Goal: Communication & Community: Answer question/provide support

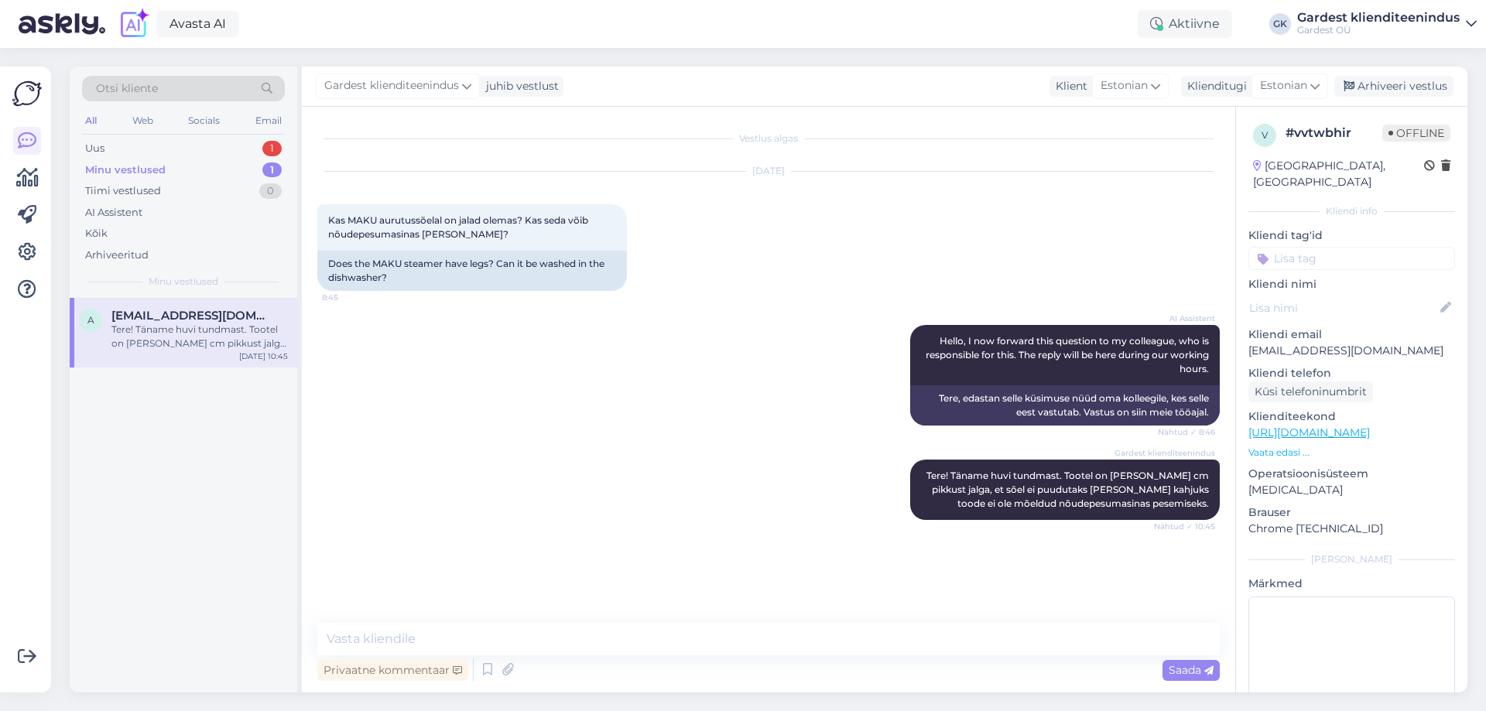
click at [153, 336] on div "Tere! Täname huvi tundmast. Tootel on [PERSON_NAME] cm pikkust jalga, et sõel e…" at bounding box center [199, 337] width 176 height 28
click at [128, 148] on div "Uus 1" at bounding box center [183, 149] width 203 height 22
click at [175, 325] on div "Kahjuks puudub mul info kaotatud pabertšeki taastamise kohta. Edastan Teie päri…" at bounding box center [199, 337] width 176 height 28
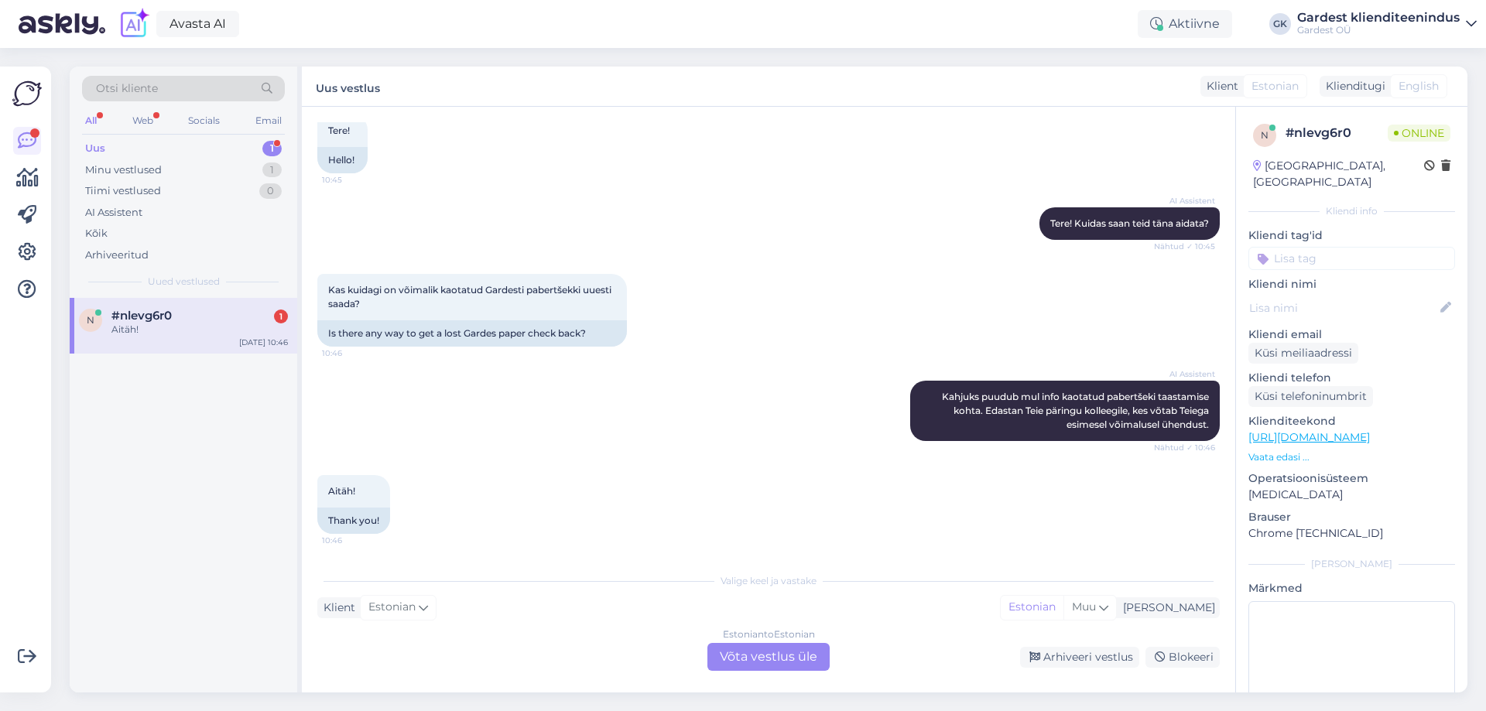
scroll to position [325, 0]
click at [778, 651] on div "Estonian to Estonian Võta vestlus üle" at bounding box center [768, 657] width 122 height 28
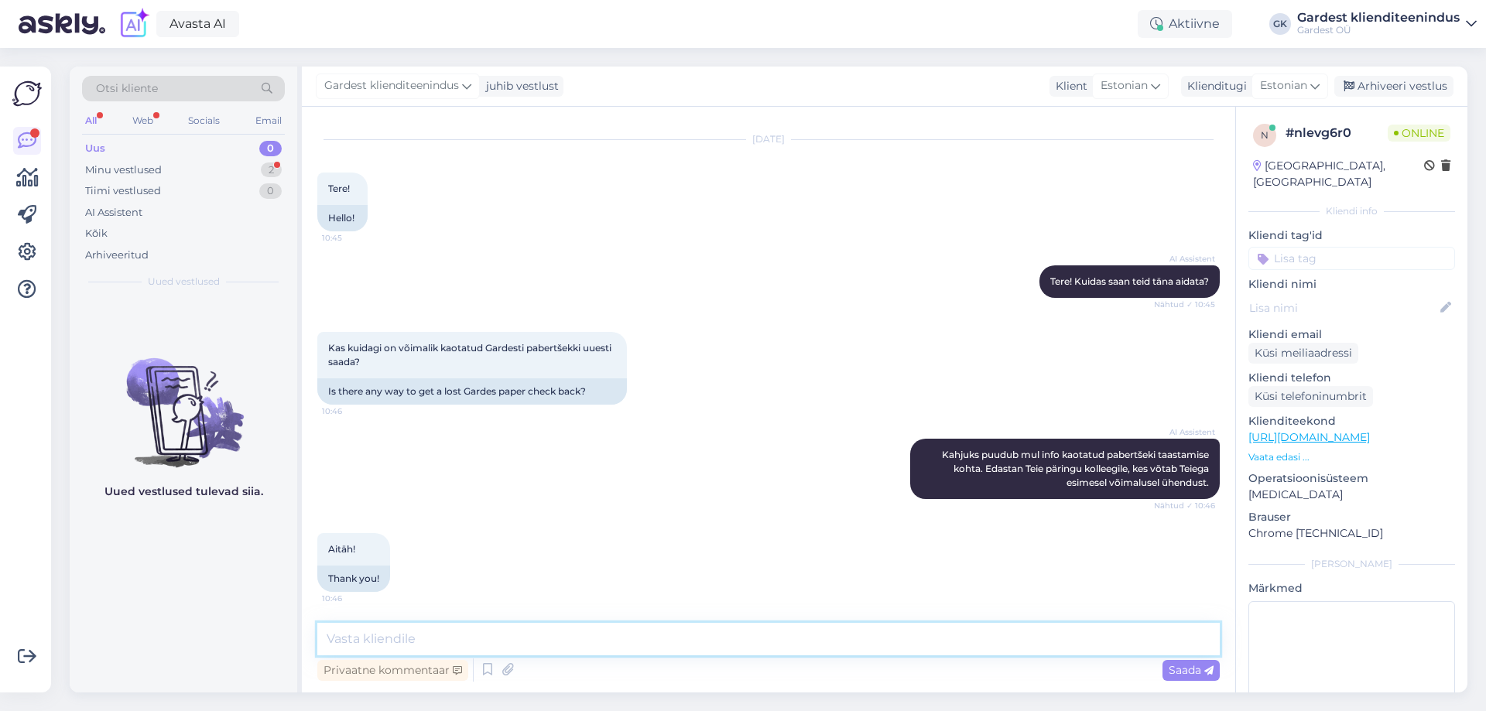
click at [587, 632] on textarea at bounding box center [768, 639] width 902 height 32
type textarea "Tere! Kas teostasite ostu püsikliendikaardiga meie keskuses?"
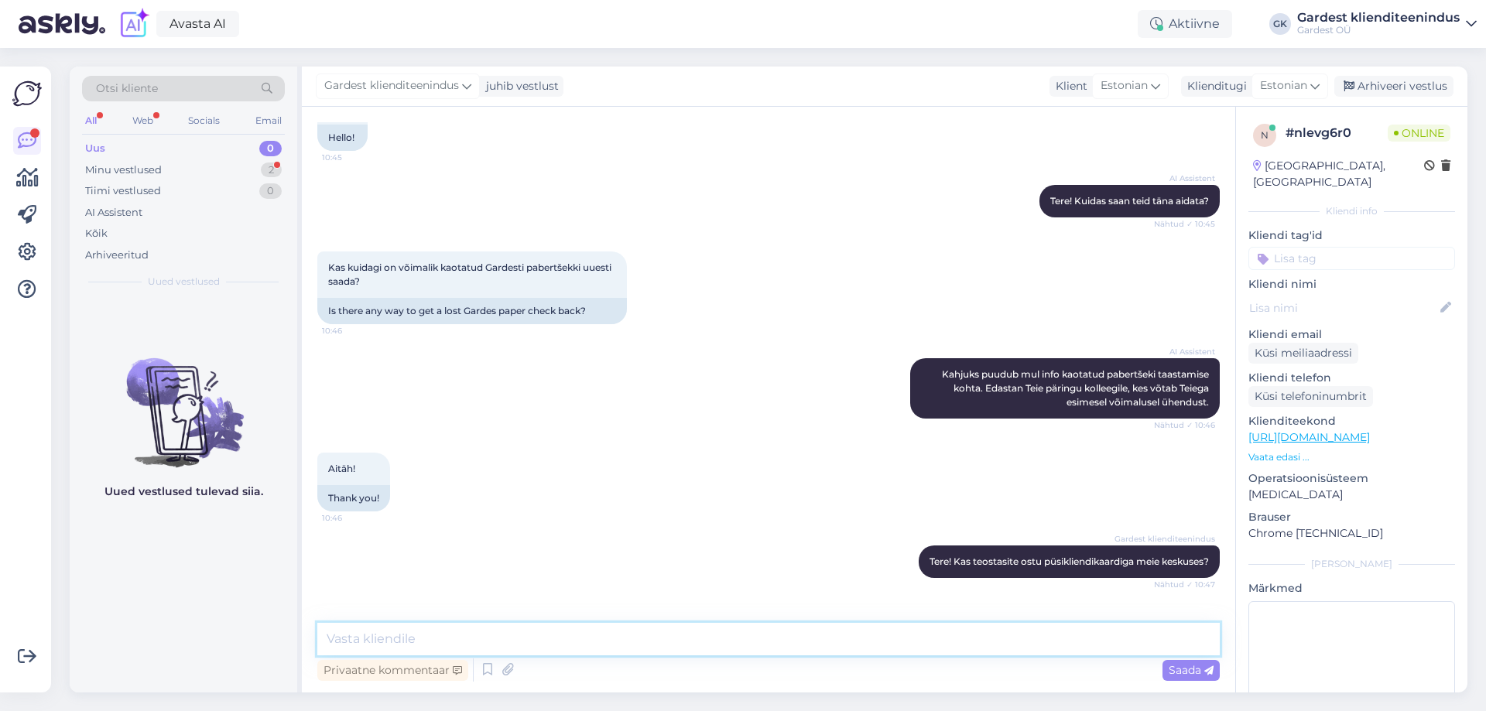
scroll to position [400, 0]
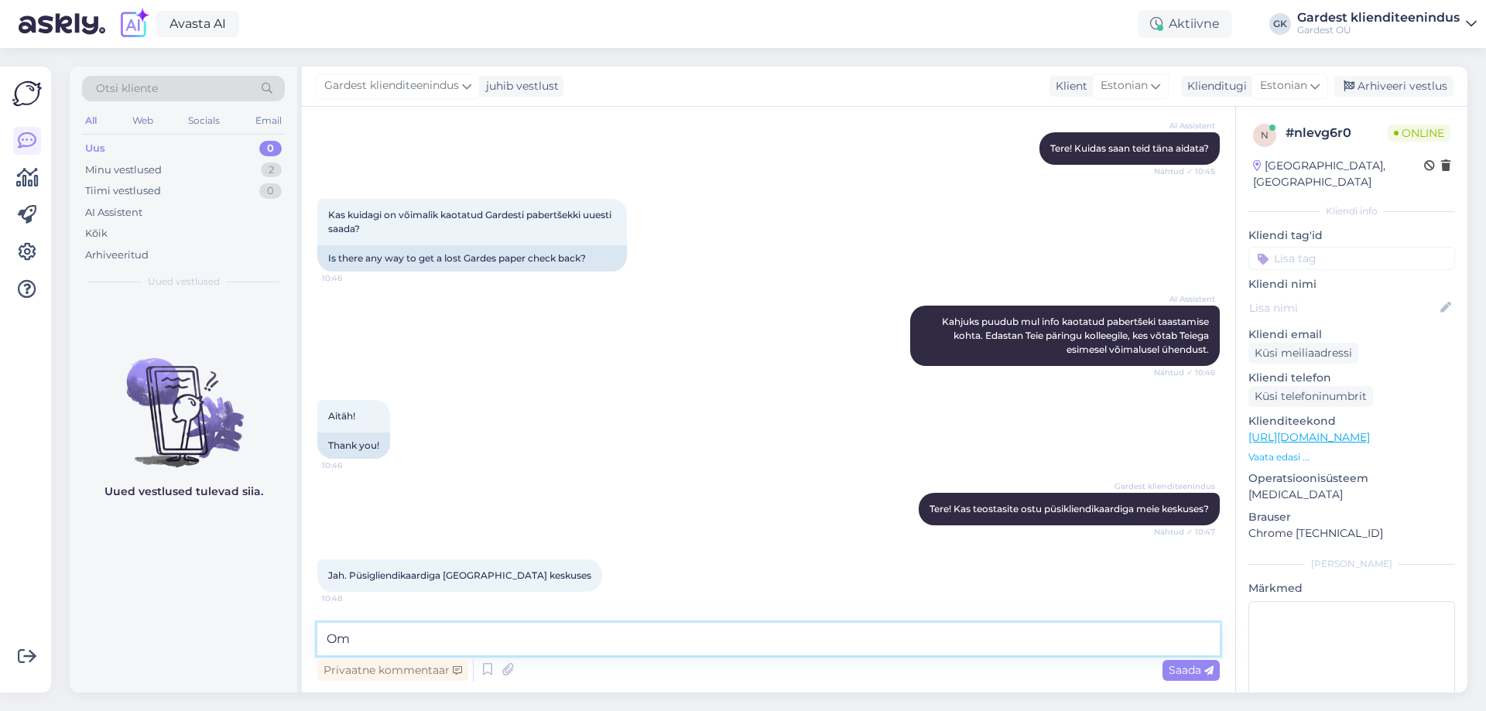
type textarea "O"
type textarea "Meie e-poes oma kontoga sisse logides on ostude ajaloo alt näha ka keskuses teo…"
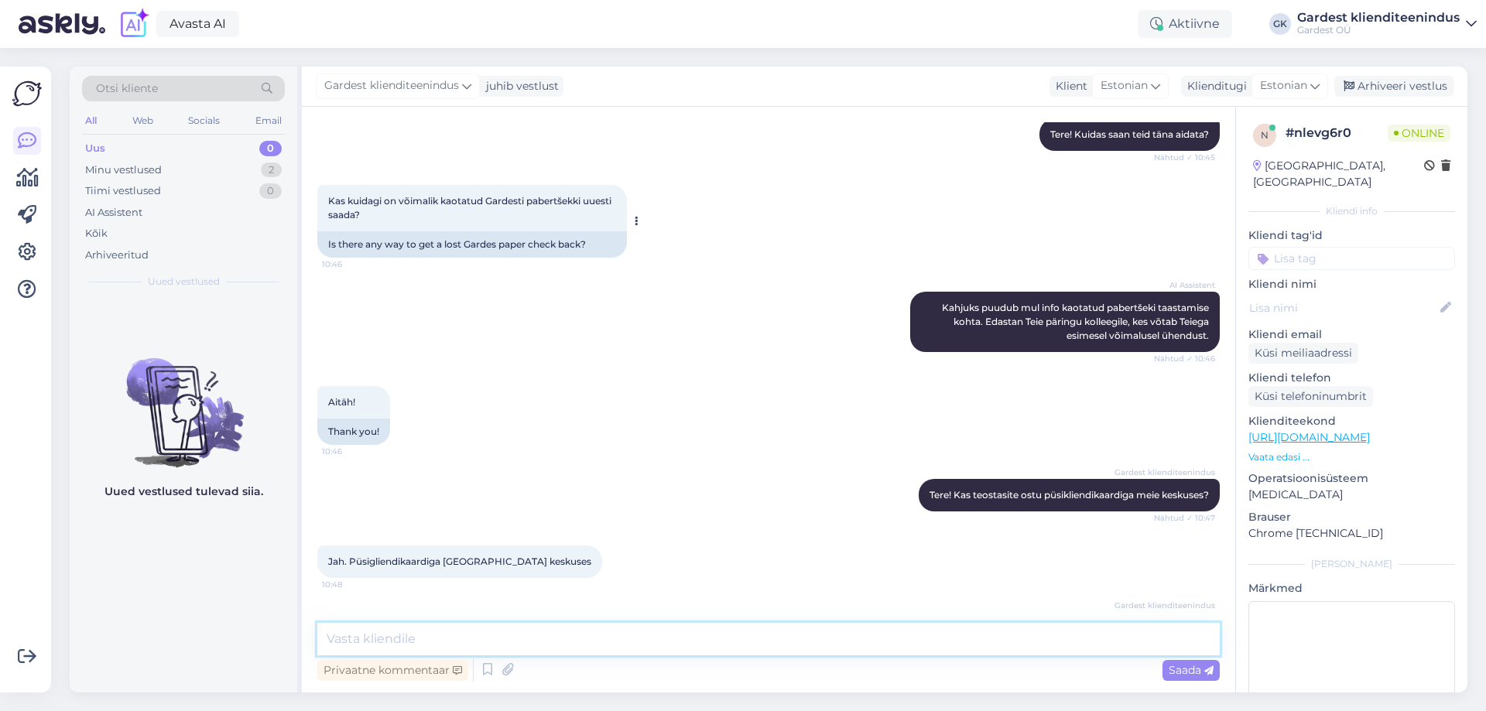
scroll to position [481, 0]
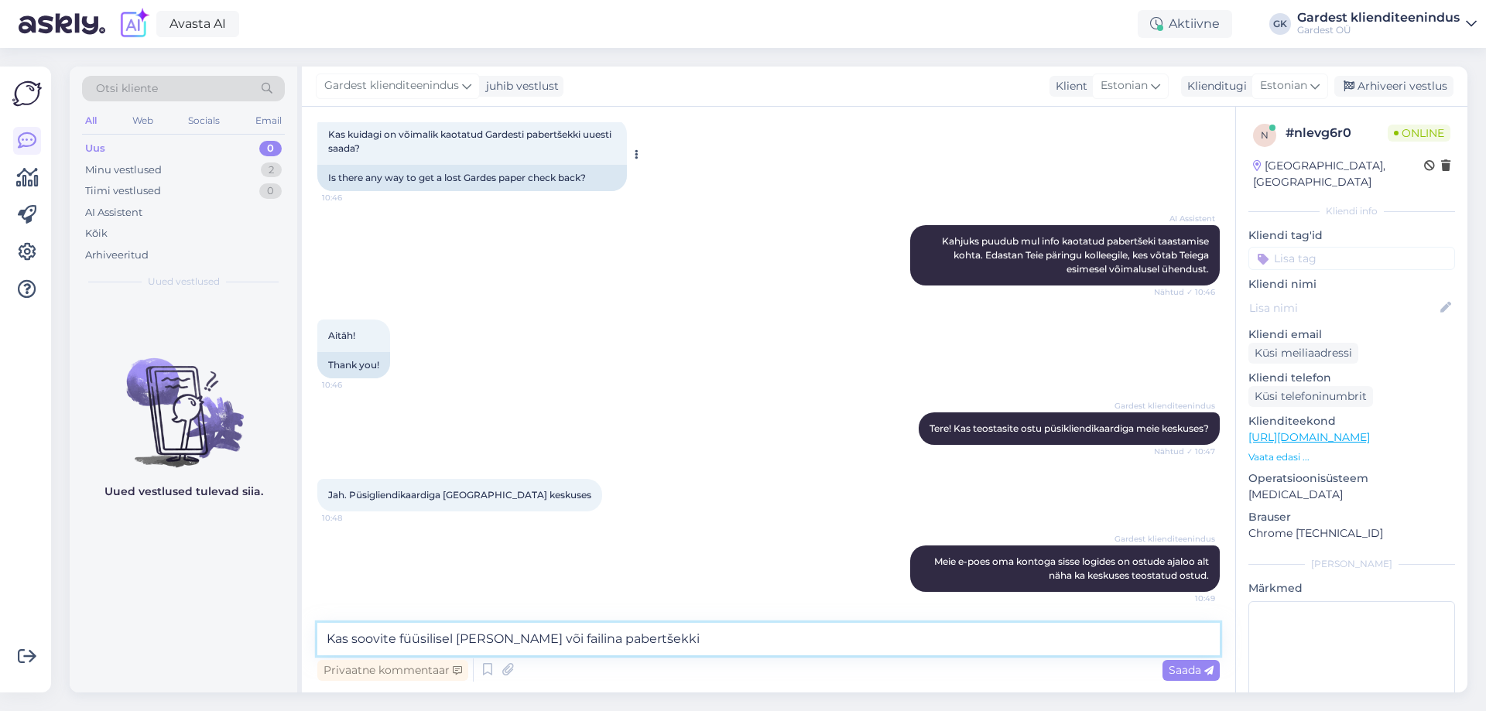
type textarea "Kas soovite füüsilisel [PERSON_NAME] või failina pabertšekki?"
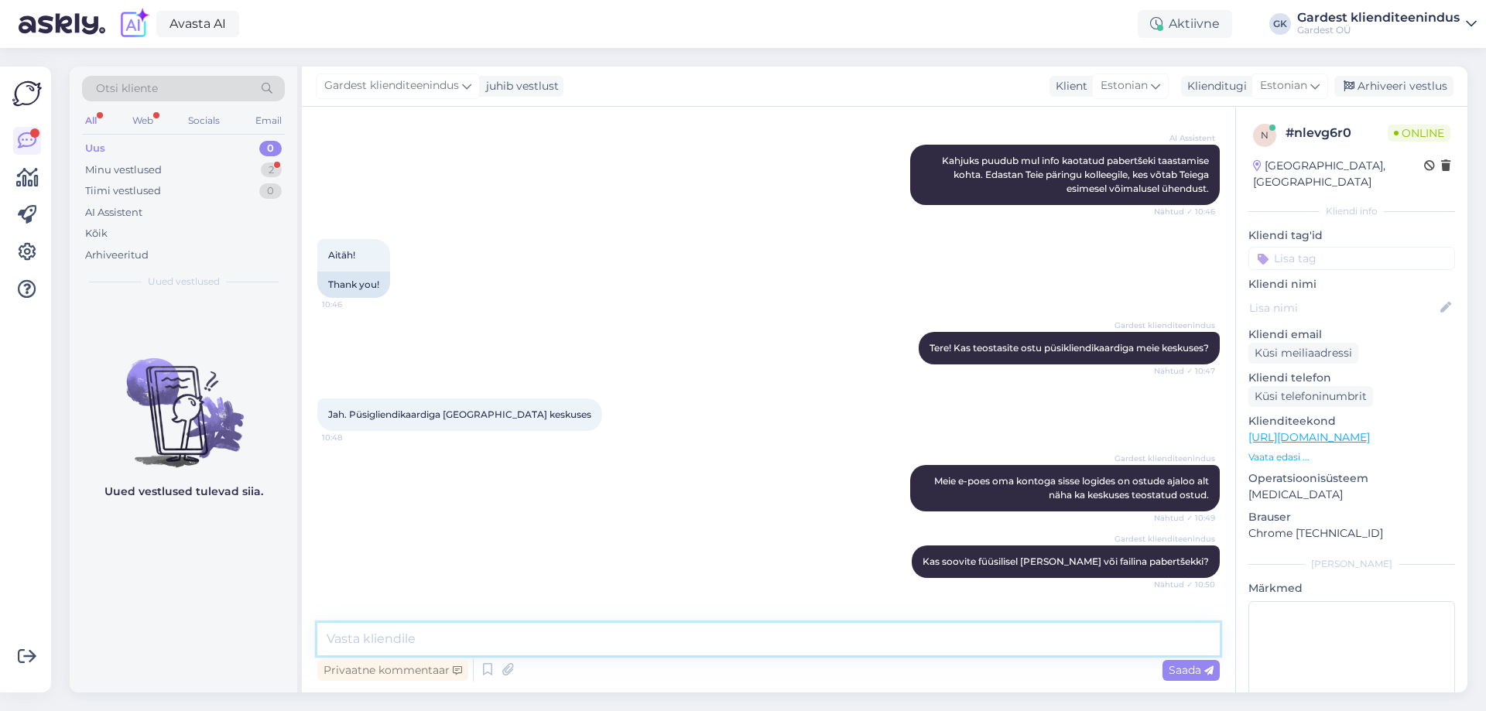
scroll to position [614, 0]
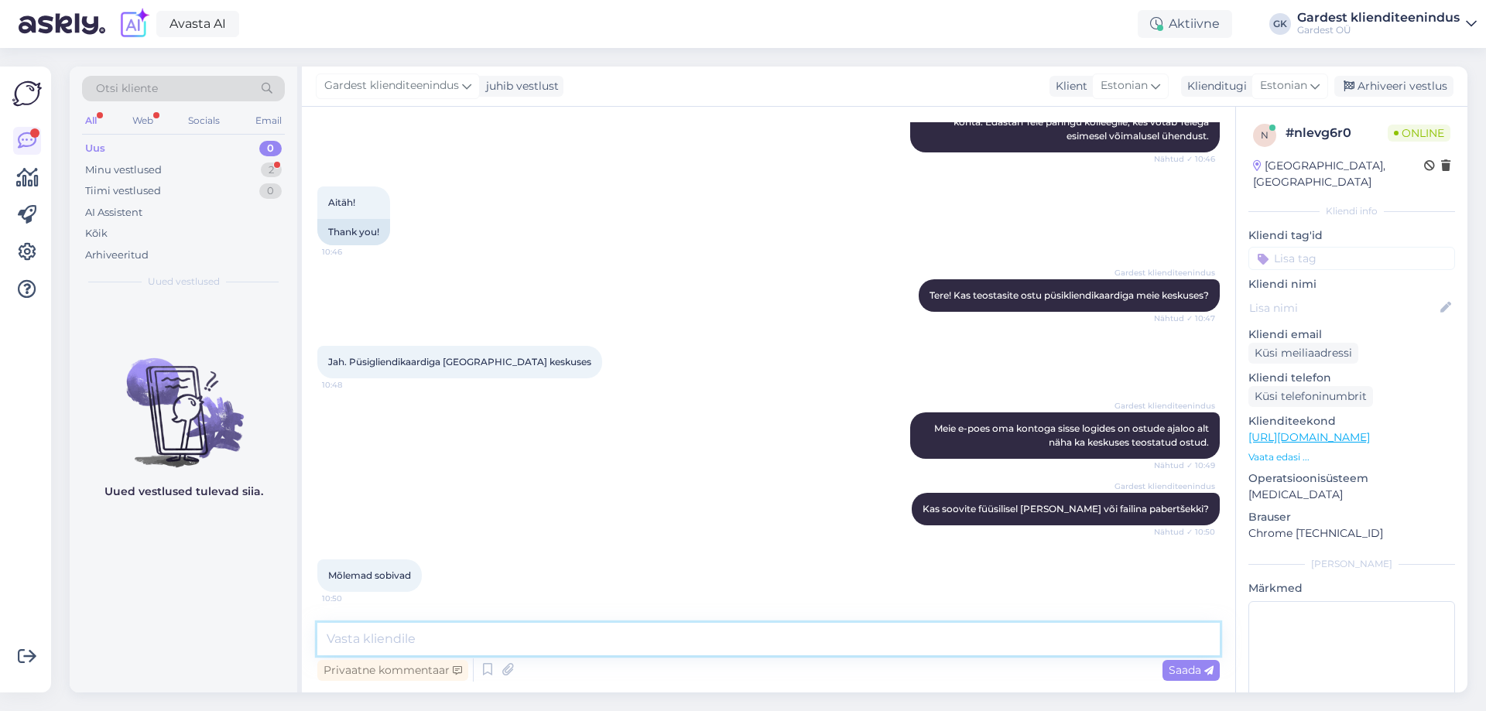
click at [512, 635] on textarea at bounding box center [768, 639] width 902 height 32
click at [190, 171] on div "Minu vestlused 2" at bounding box center [183, 170] width 203 height 22
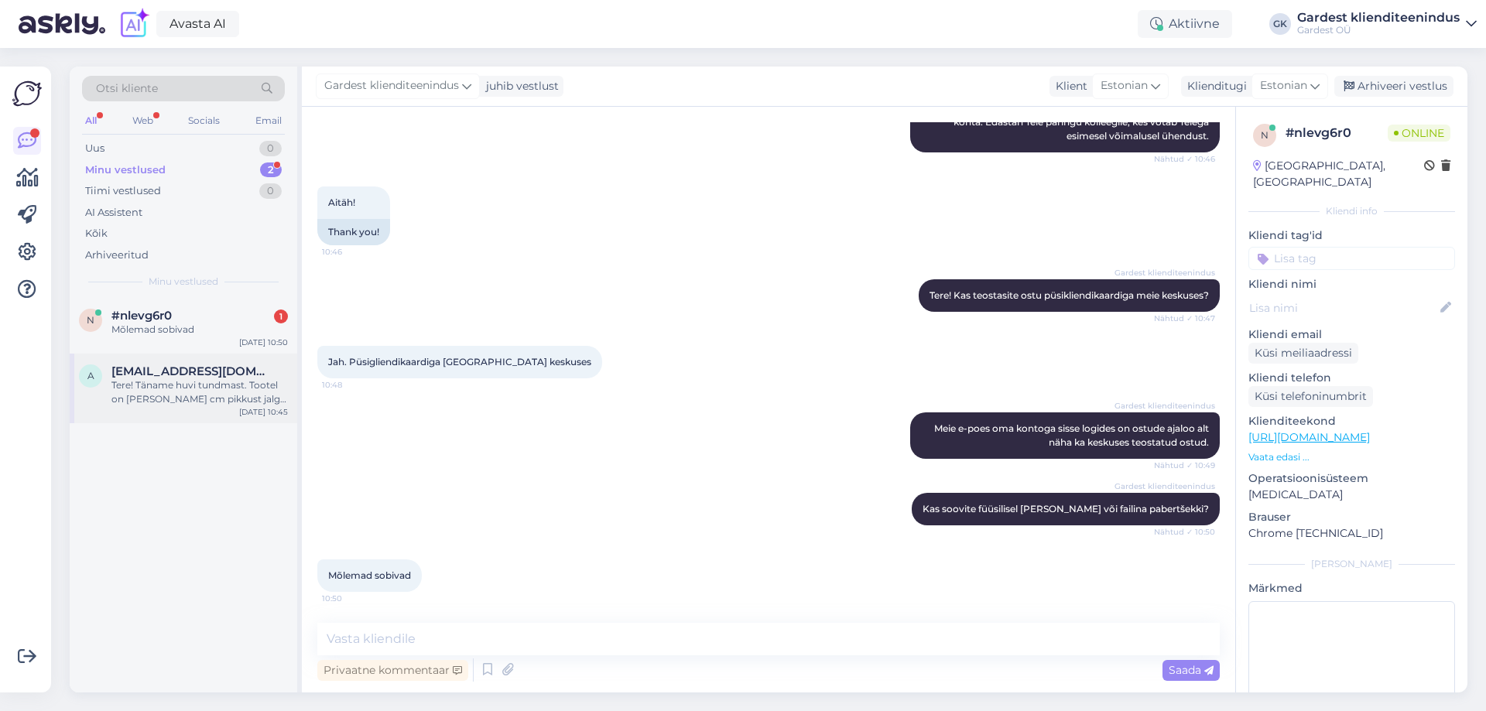
click at [165, 383] on div "Tere! Täname huvi tundmast. Tootel on [PERSON_NAME] cm pikkust jalga, et sõel e…" at bounding box center [199, 392] width 176 height 28
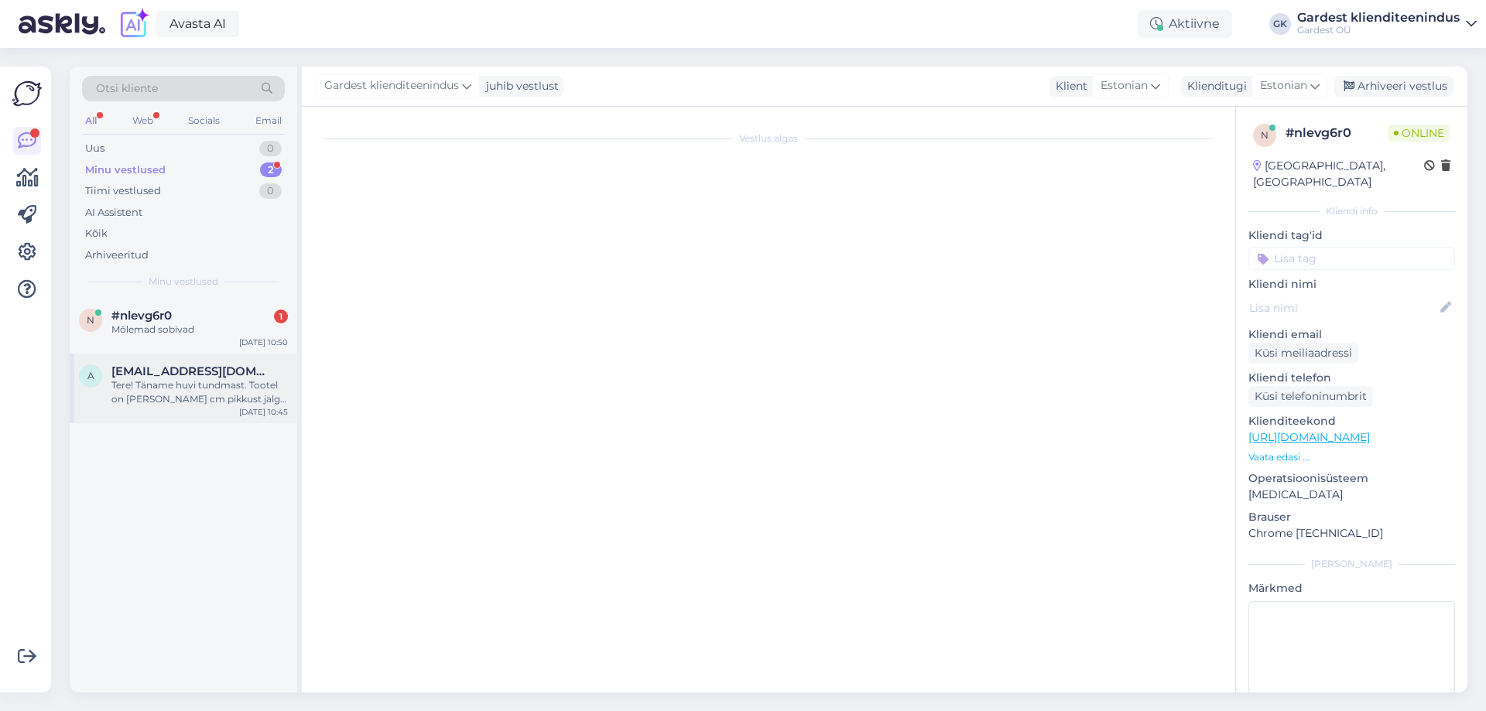
scroll to position [0, 0]
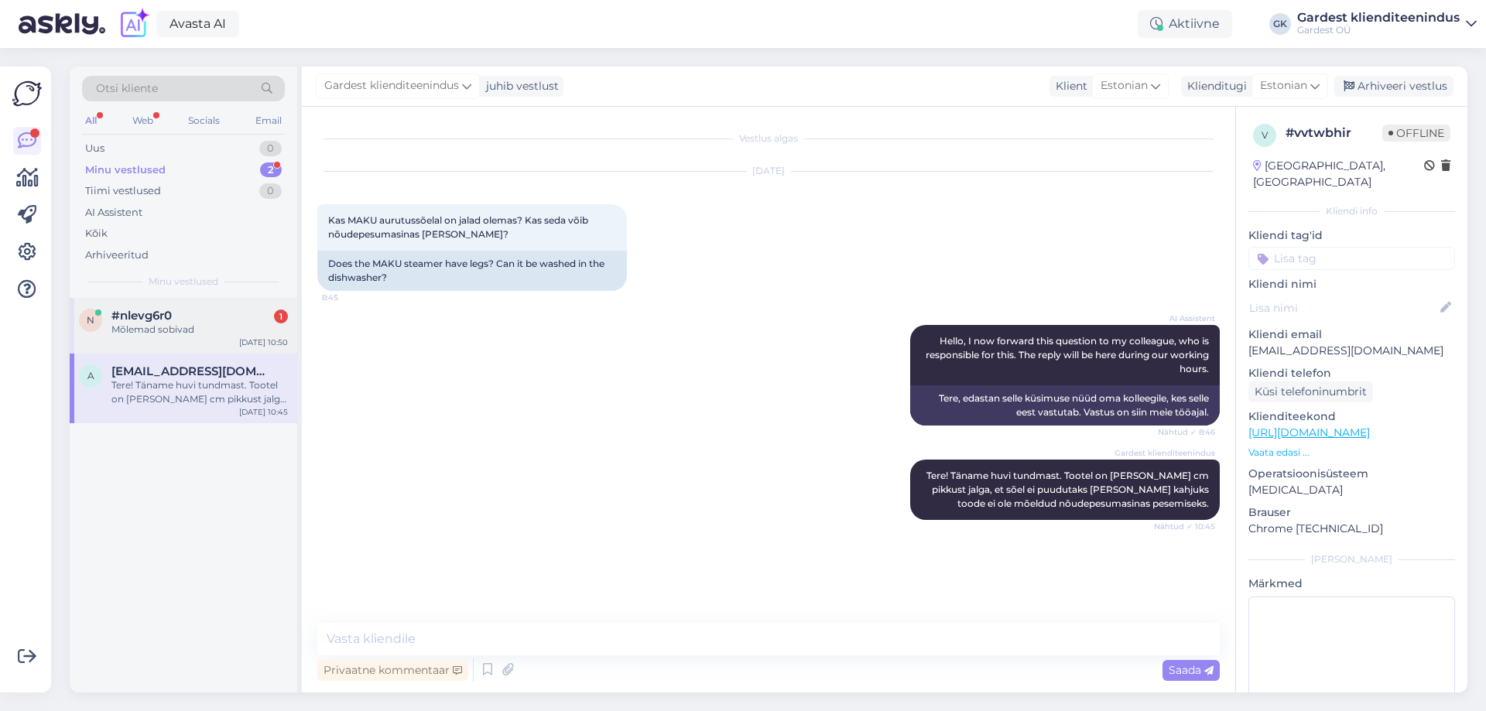
click at [180, 316] on div "#nlevg6r0 1" at bounding box center [199, 316] width 176 height 14
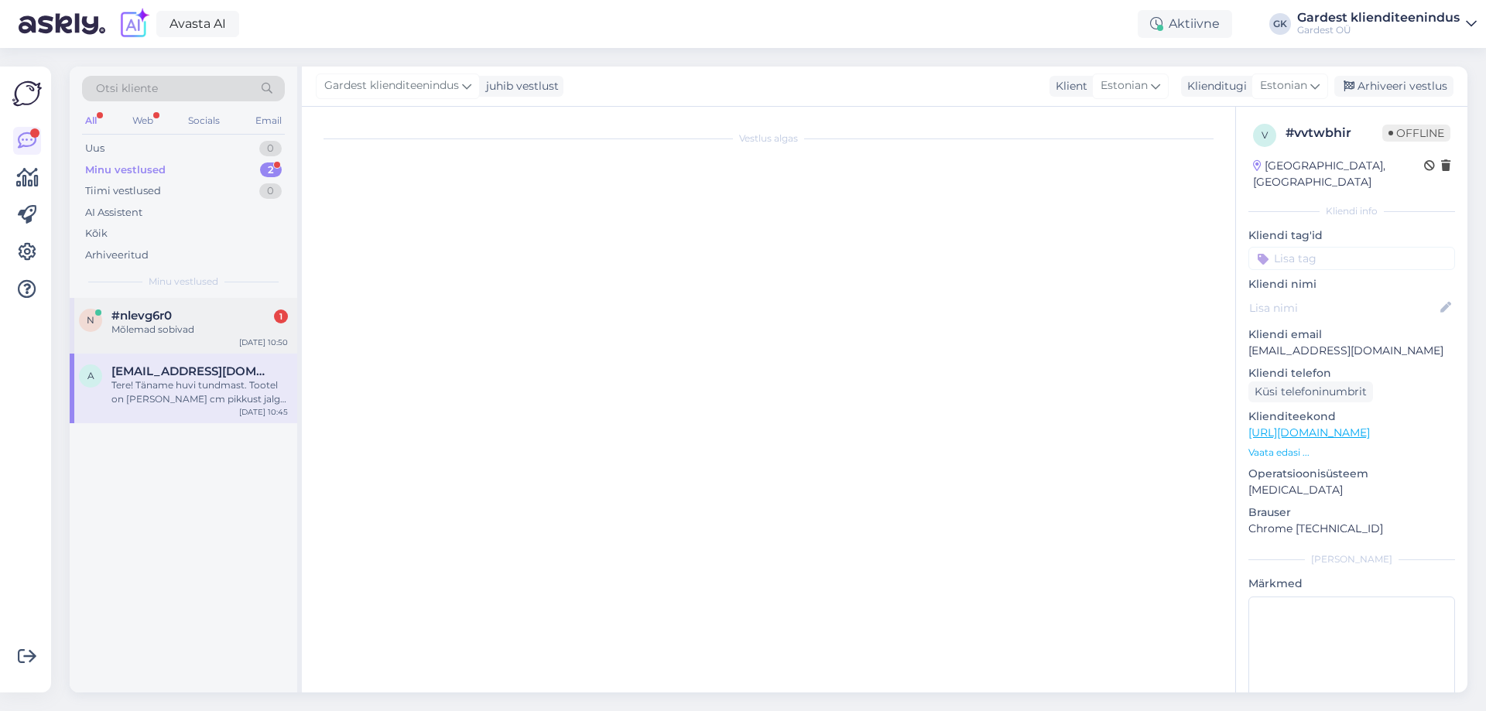
scroll to position [614, 0]
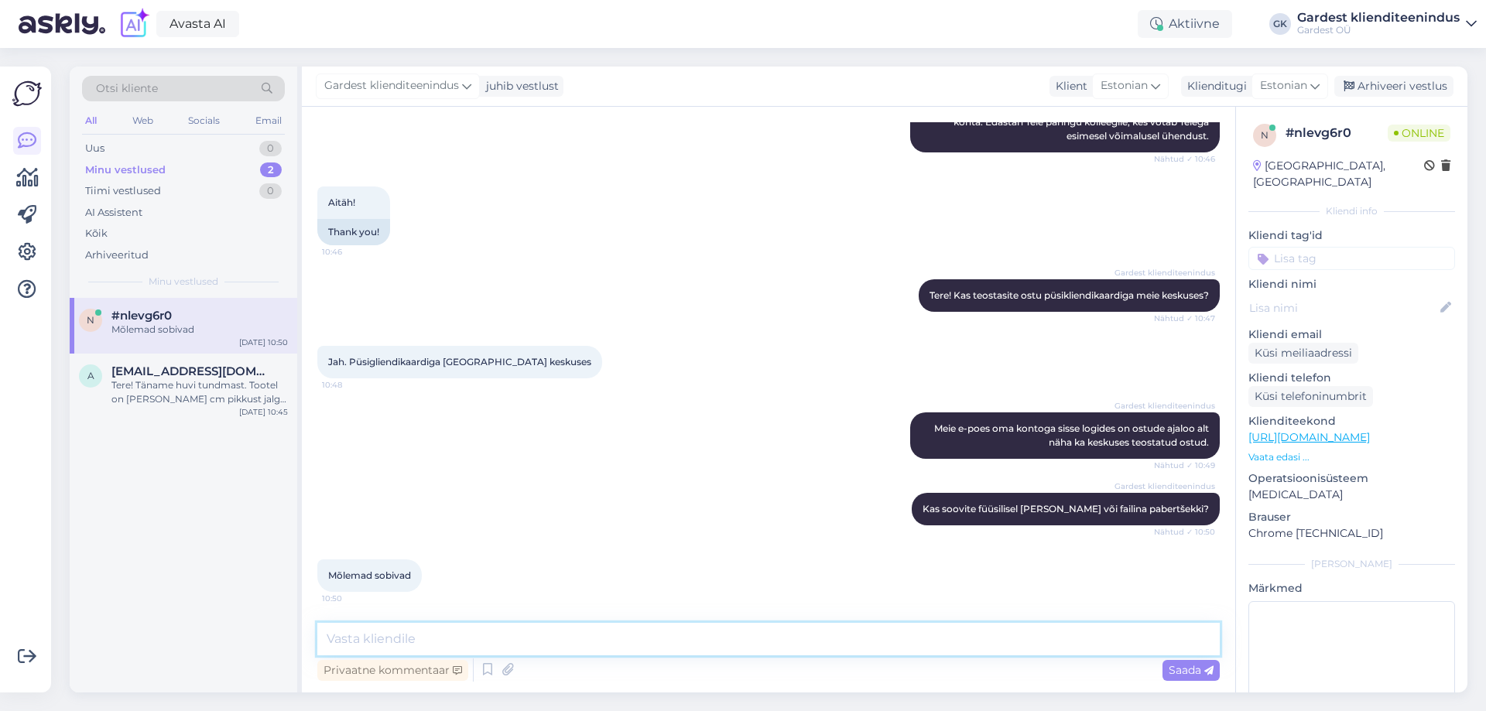
click at [364, 632] on textarea at bounding box center [768, 639] width 902 height 32
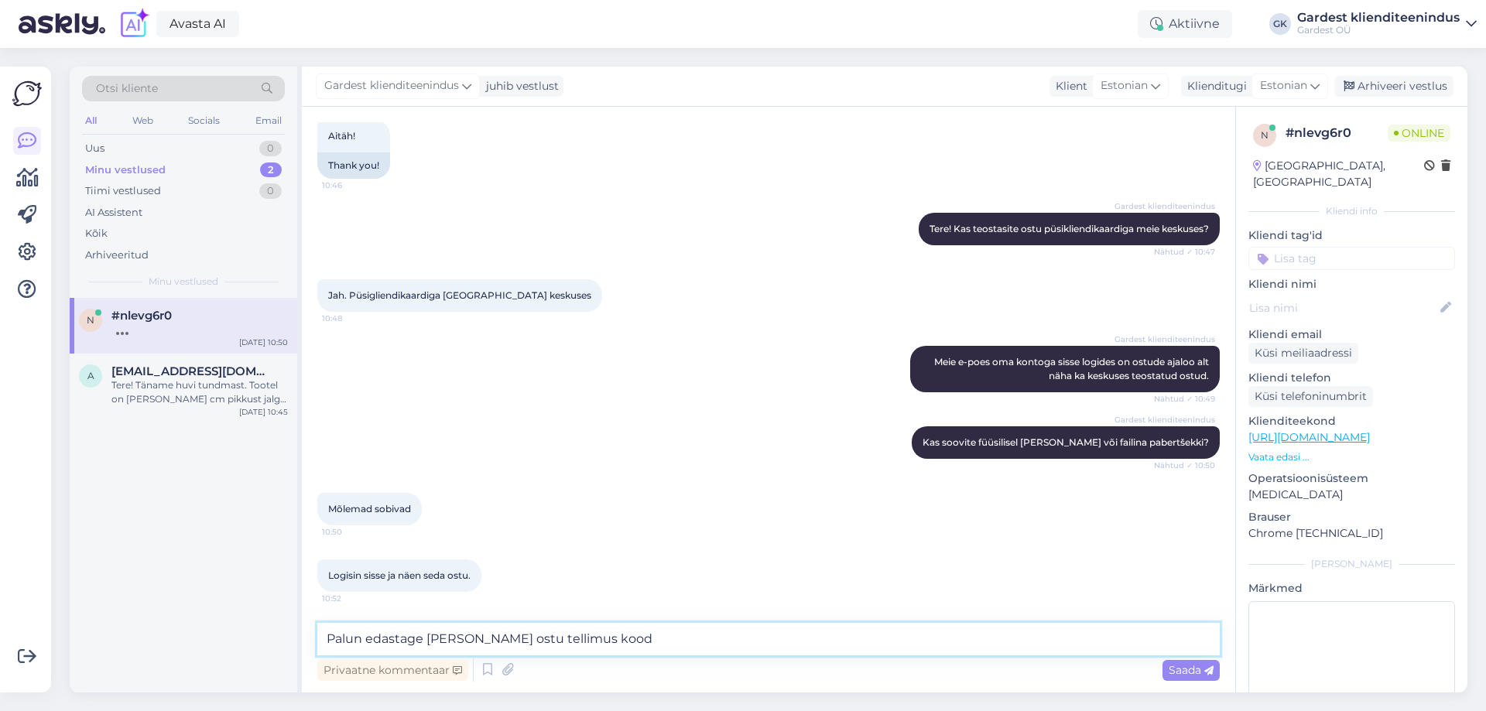
scroll to position [761, 0]
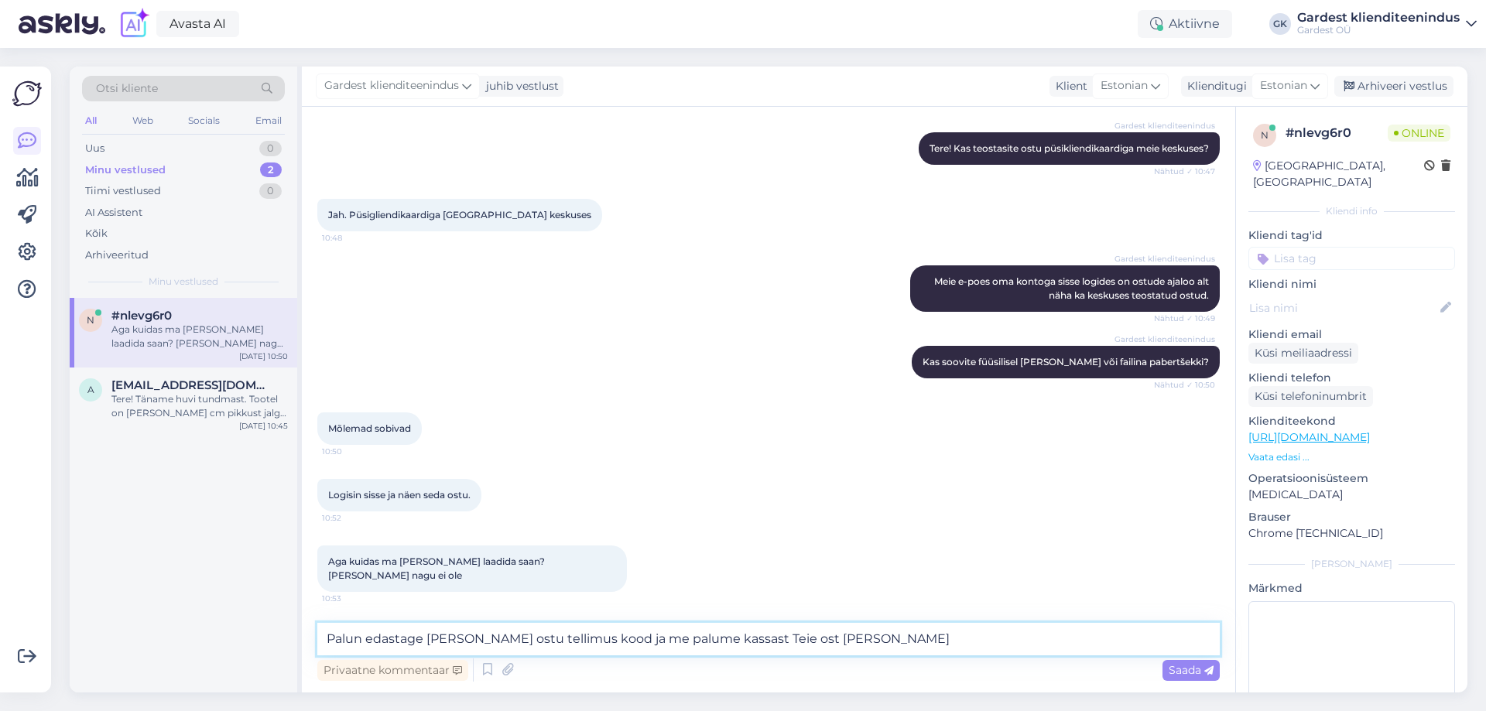
type textarea "Palun edastage [PERSON_NAME] ostu tellimus kood ja me palume kassast Teie ost […"
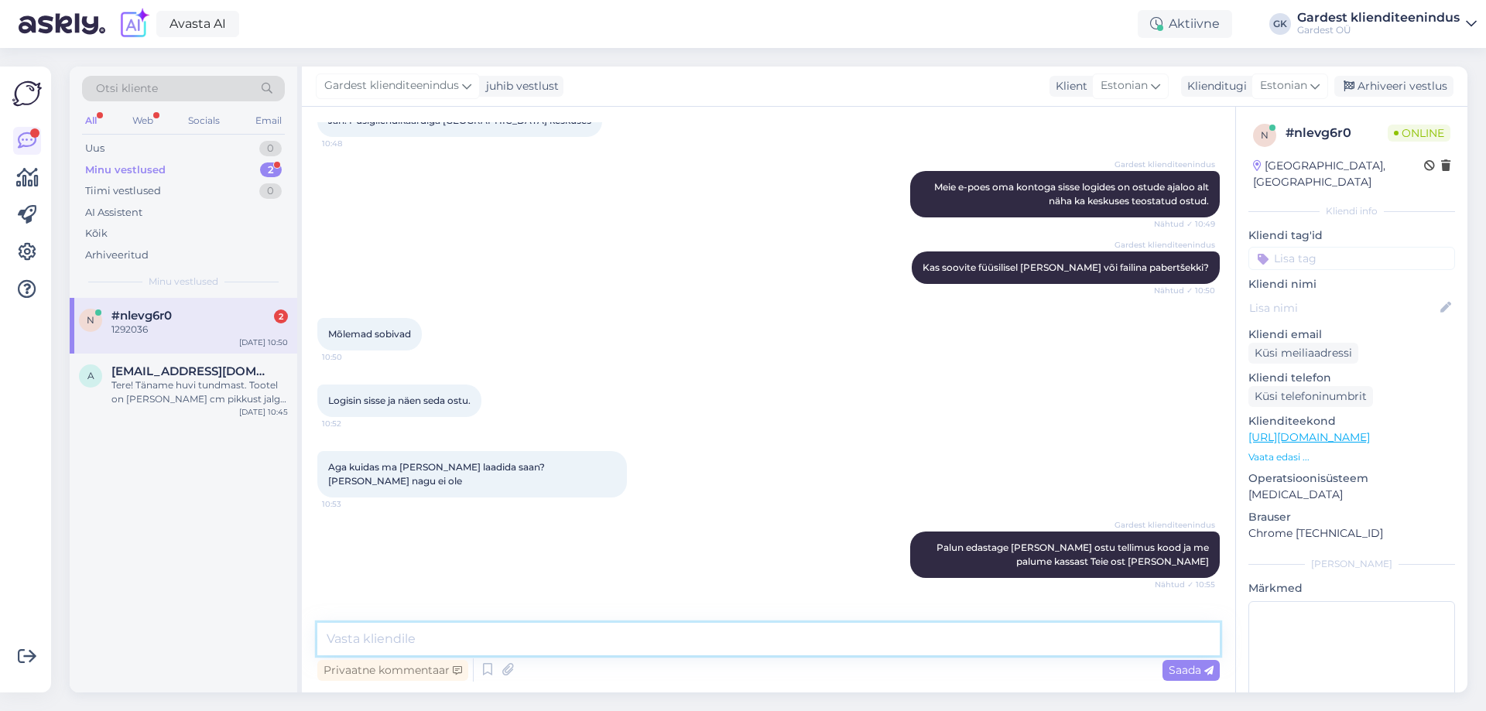
scroll to position [974, 0]
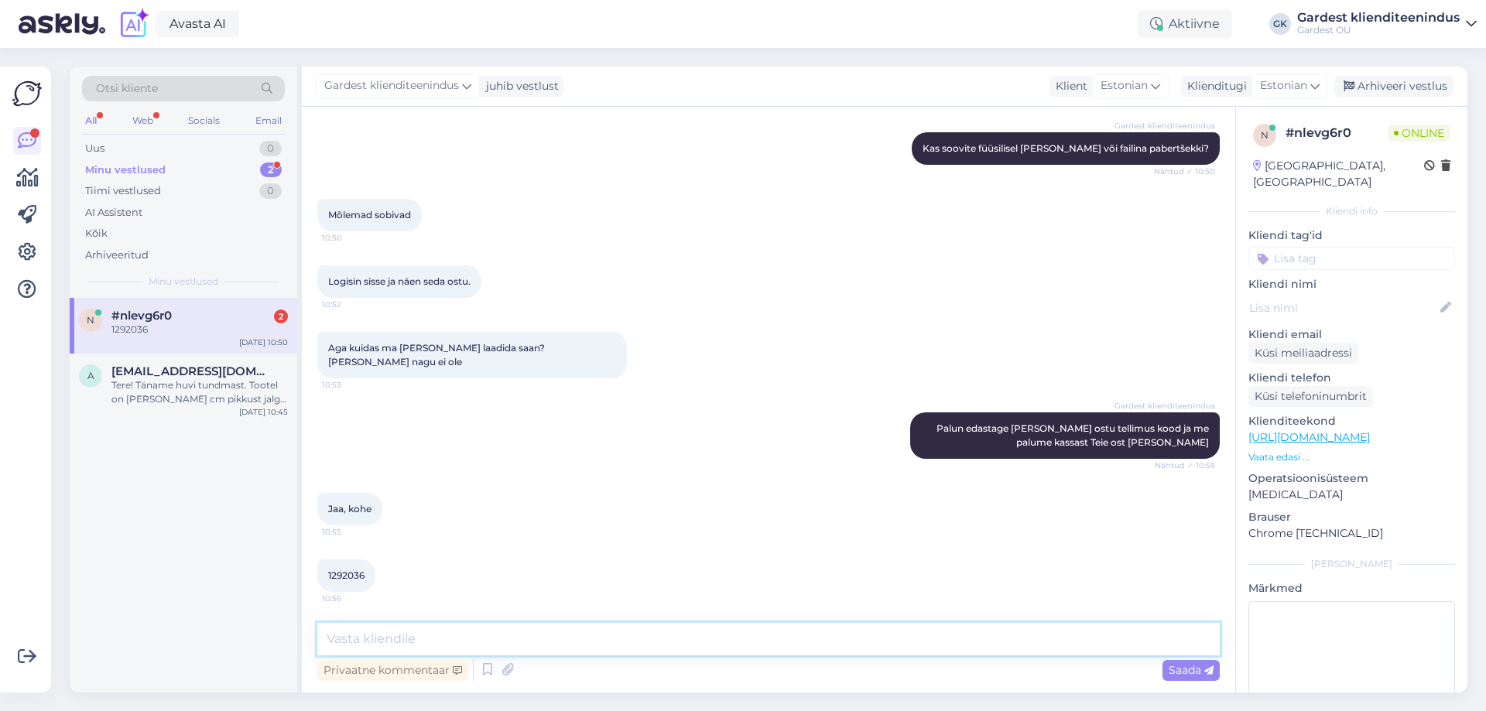
click at [428, 636] on textarea at bounding box center [768, 639] width 902 height 32
type textarea "Täname, hetk läheb aega. Edastame Teile faili veidi [PERSON_NAME]."
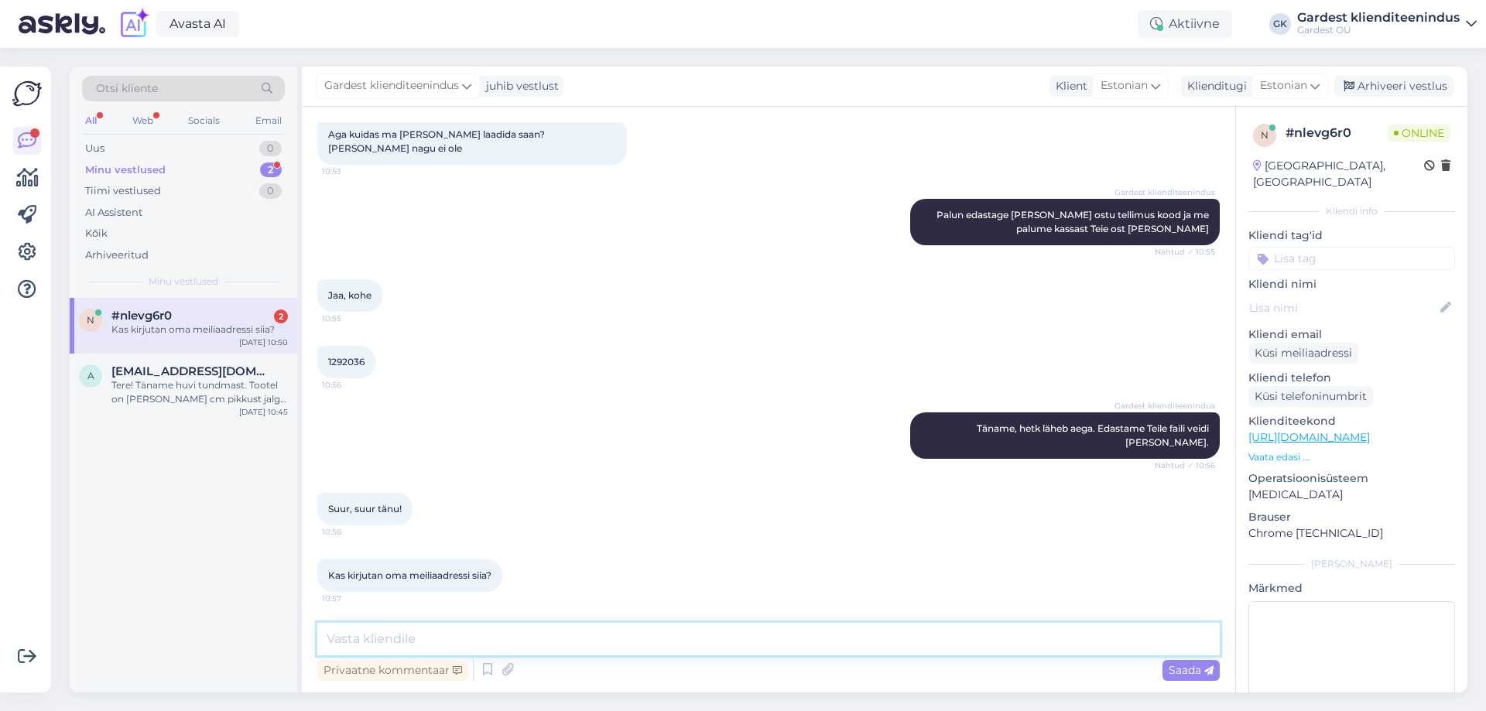
scroll to position [1254, 0]
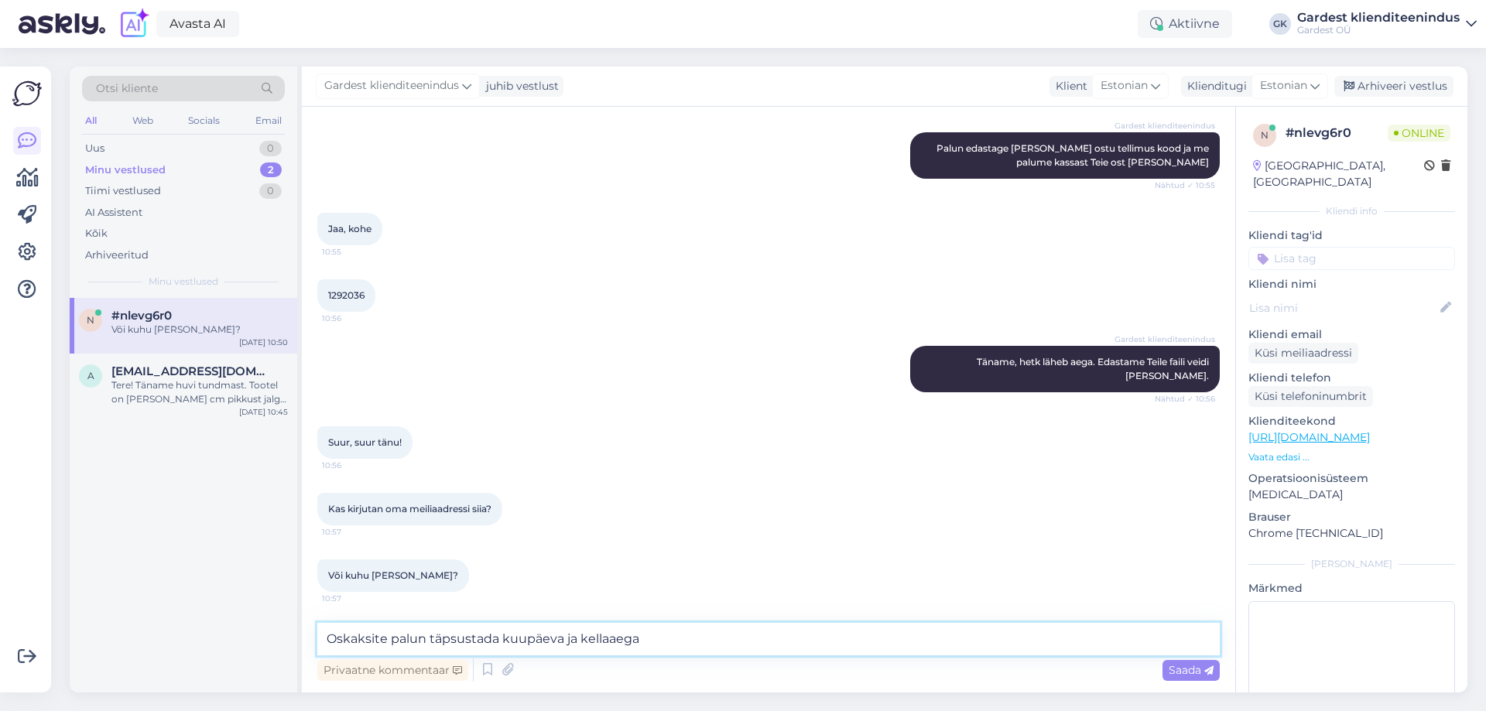
type textarea "Oskaksite palun täpsustada kuupäeva ja kellaaega."
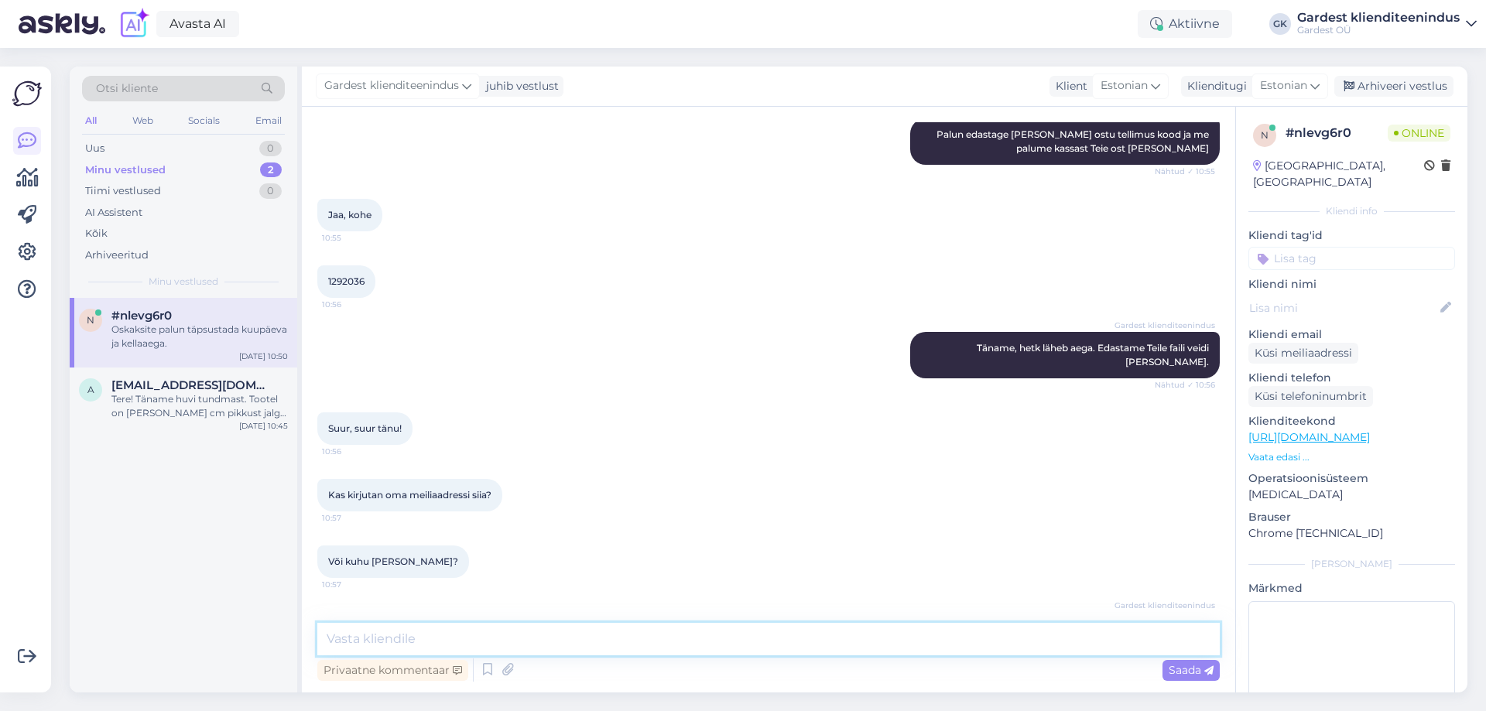
scroll to position [1321, 0]
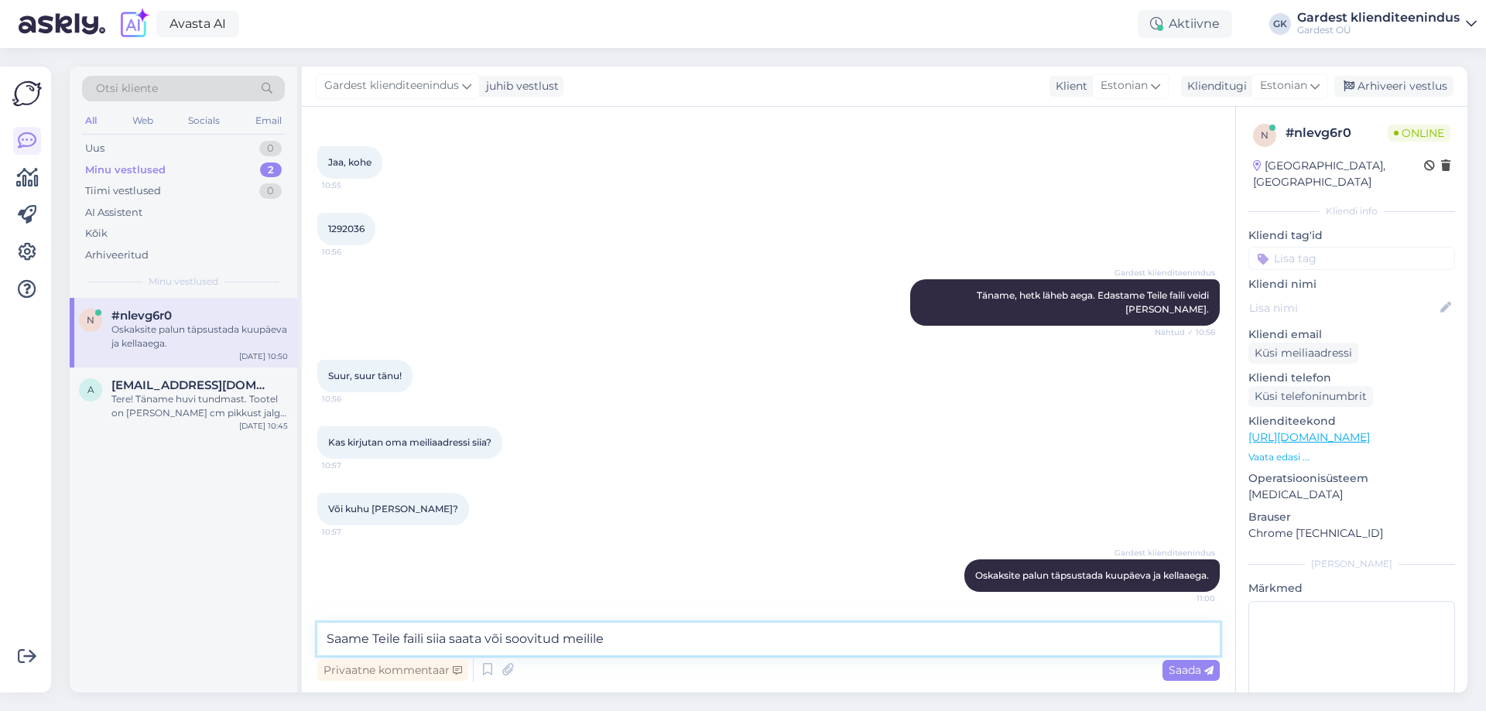
type textarea "Saame Teile faili siia saata või soovitud meilile."
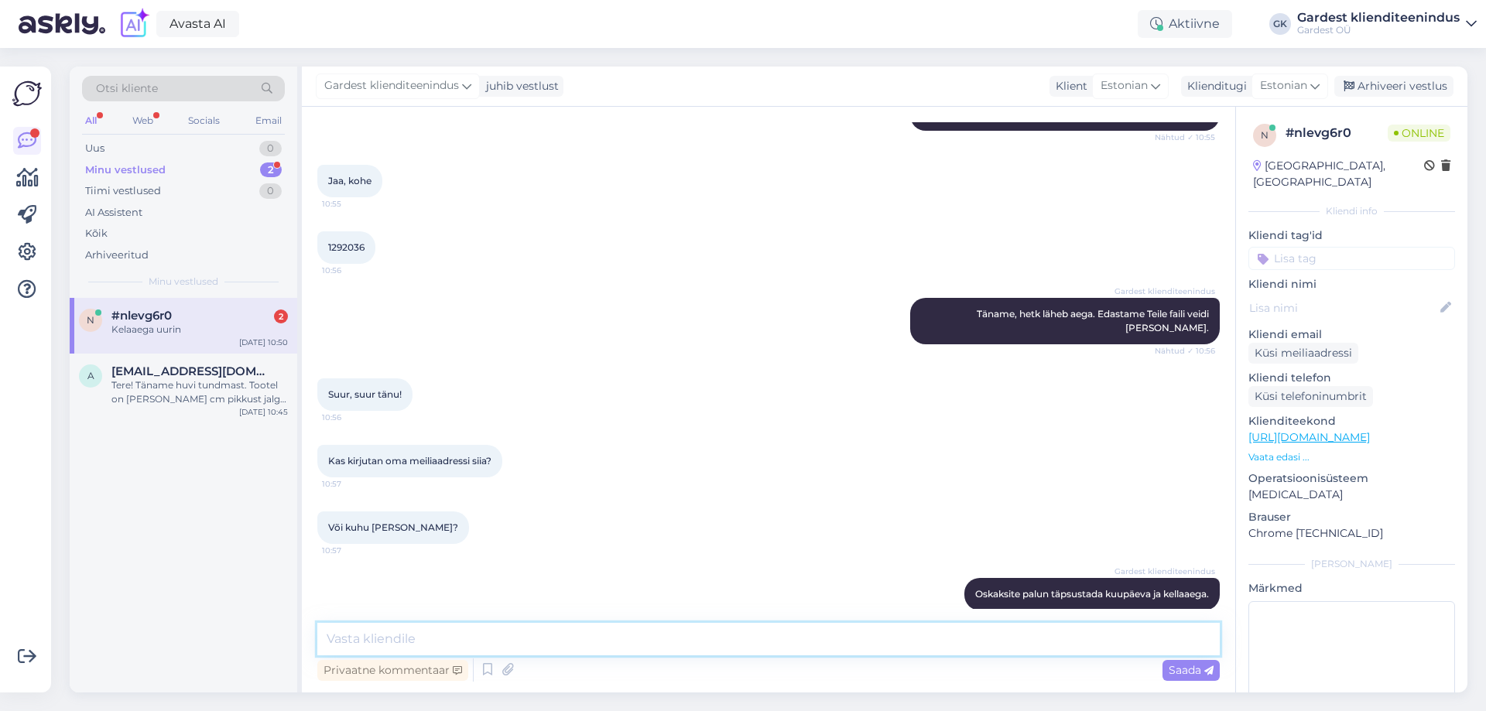
scroll to position [1520, 0]
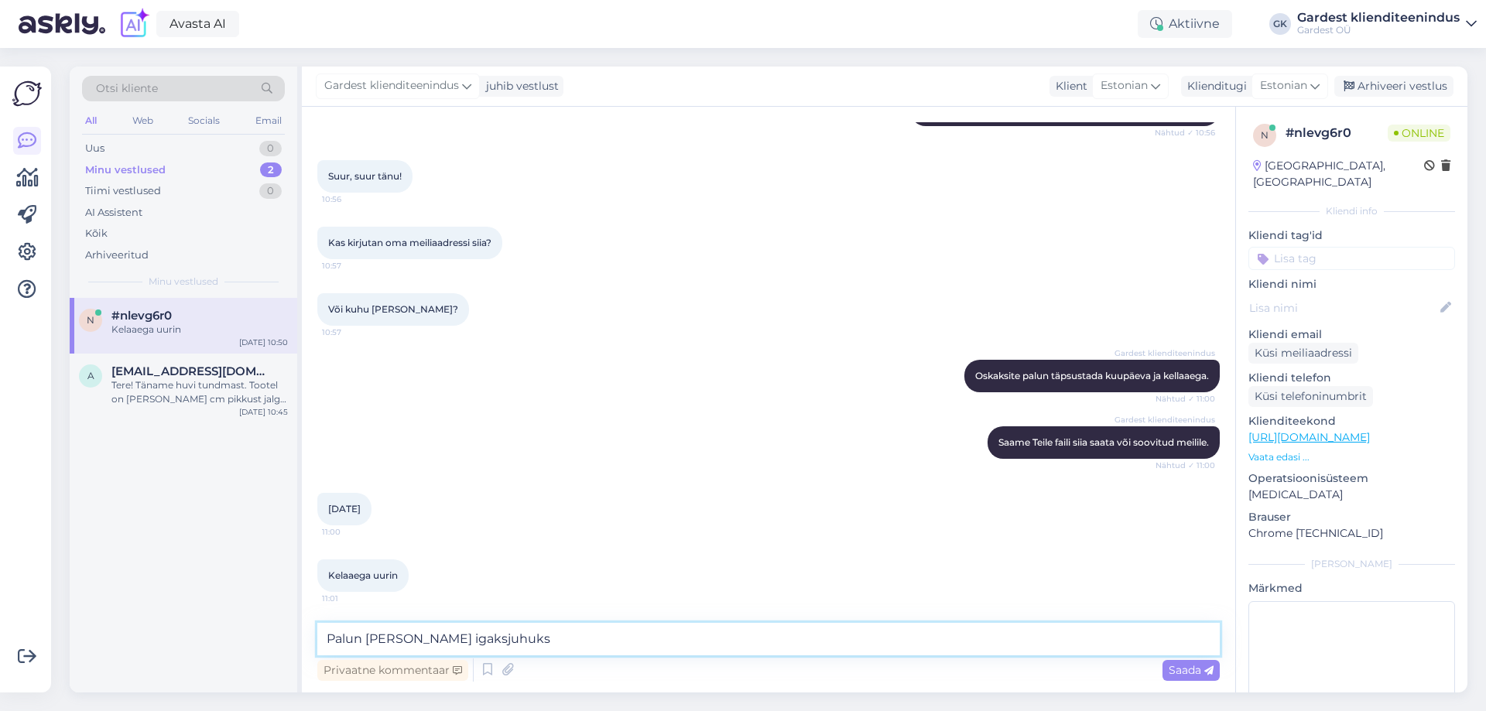
type textarea "Palun [PERSON_NAME] igaksjuhuks."
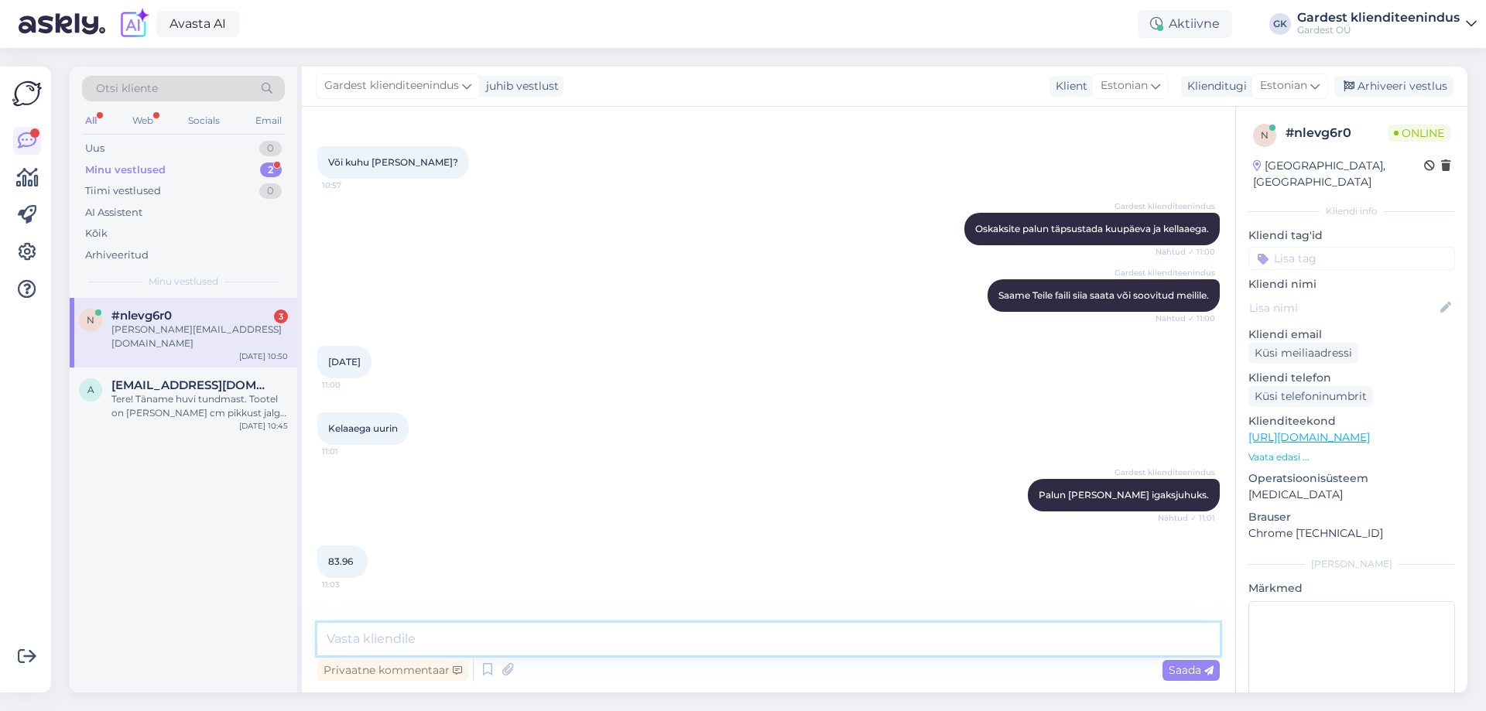
scroll to position [1787, 0]
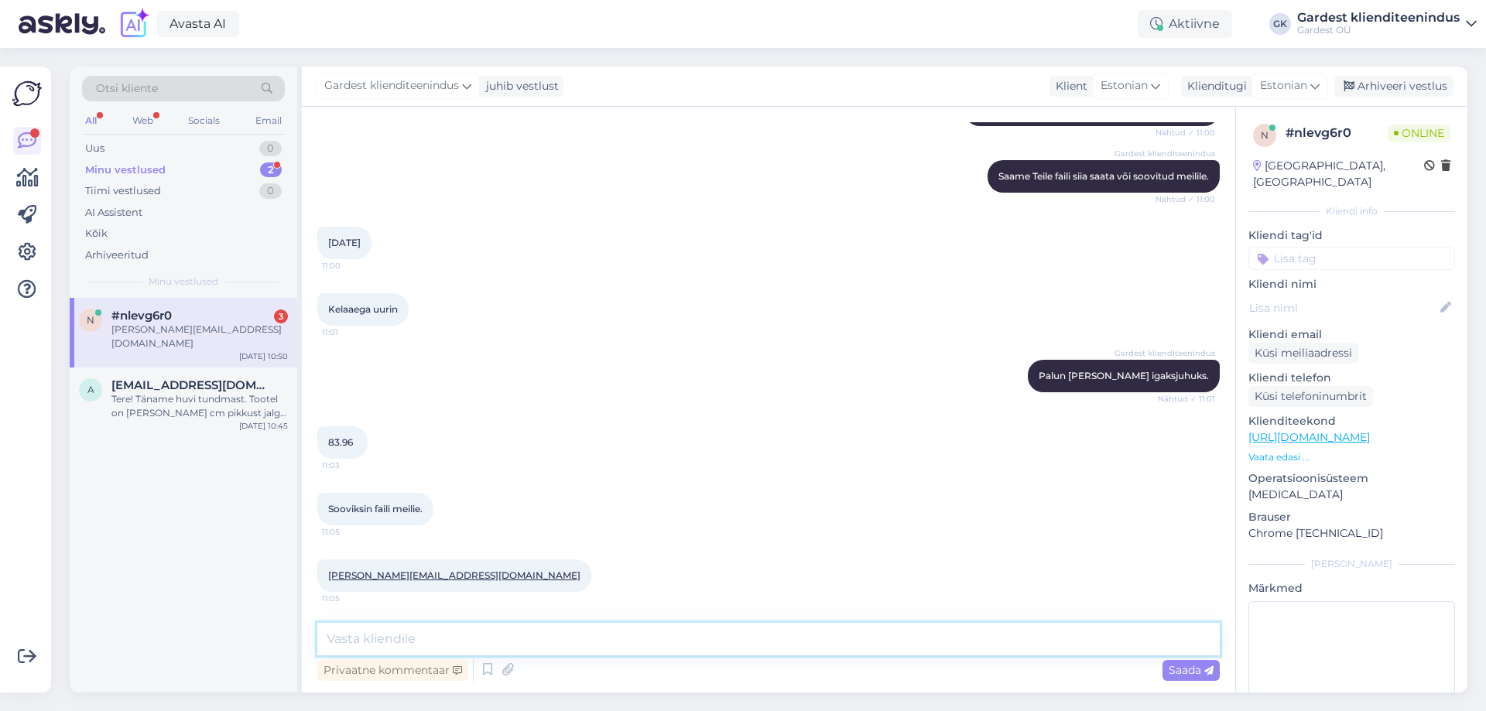
click at [471, 645] on textarea at bounding box center [768, 639] width 902 height 32
type textarea "Täname, edastame Teile faili meilile peadselt."
click at [1192, 670] on span "Saada" at bounding box center [1190, 670] width 45 height 14
